Goal: Task Accomplishment & Management: Use online tool/utility

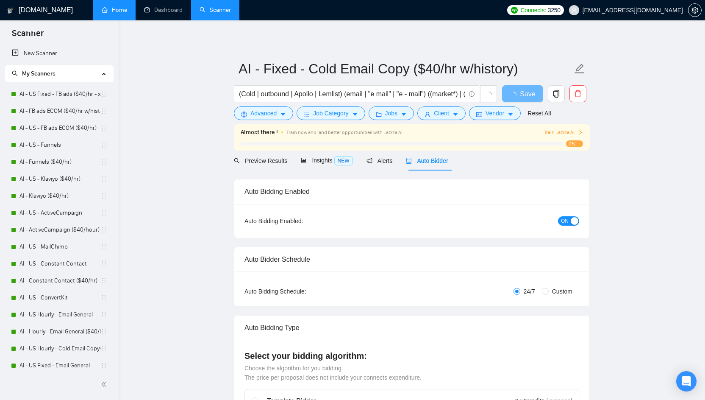
click at [119, 14] on link "Home" at bounding box center [114, 9] width 25 height 7
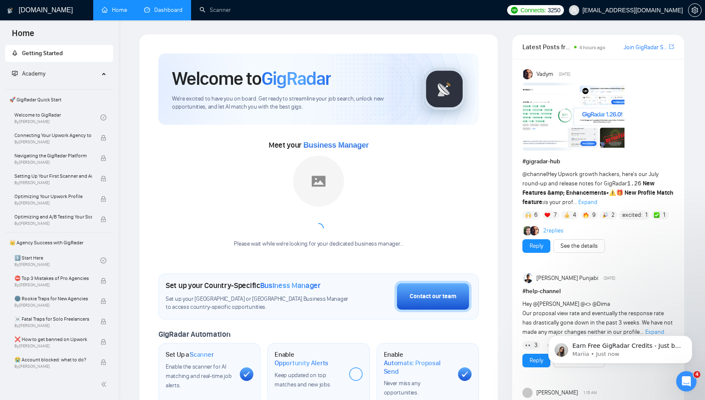
click at [158, 13] on link "Dashboard" at bounding box center [163, 9] width 39 height 7
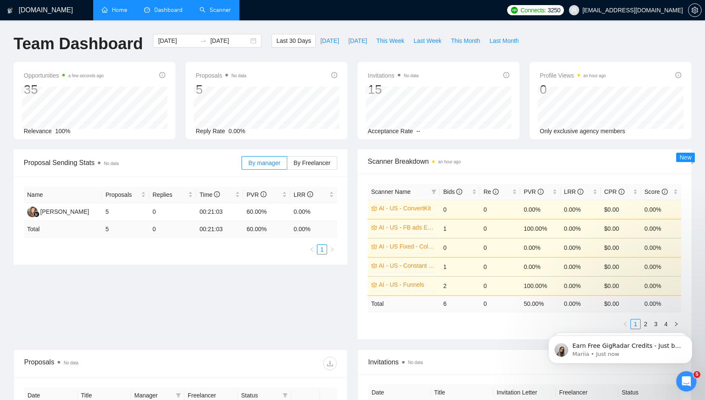
click at [212, 14] on link "Scanner" at bounding box center [215, 9] width 31 height 7
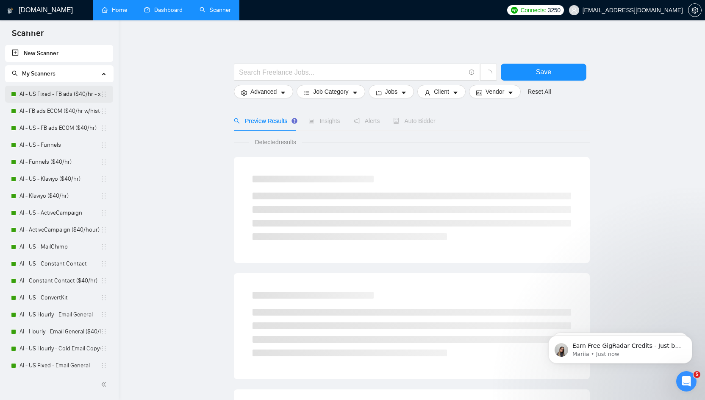
click at [51, 97] on link "AI - US Fixed - FB ads ($40/hr - xcl ECOM)" at bounding box center [59, 94] width 81 height 17
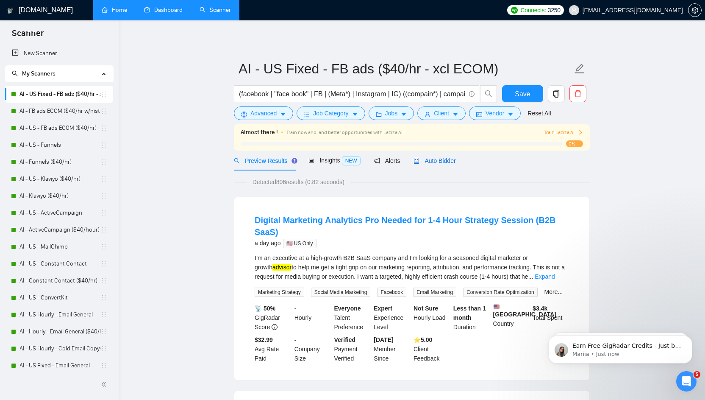
click at [429, 160] on span "Auto Bidder" at bounding box center [435, 160] width 42 height 7
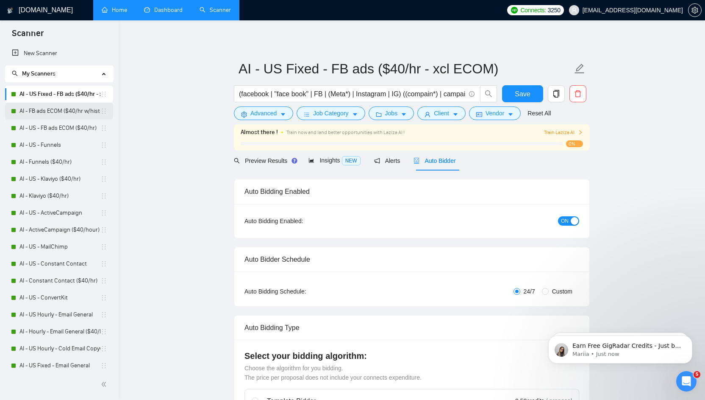
click at [61, 114] on link "AI - FB ads ECOM ($40/hr w/history)" at bounding box center [59, 111] width 81 height 17
